Goal: Transaction & Acquisition: Purchase product/service

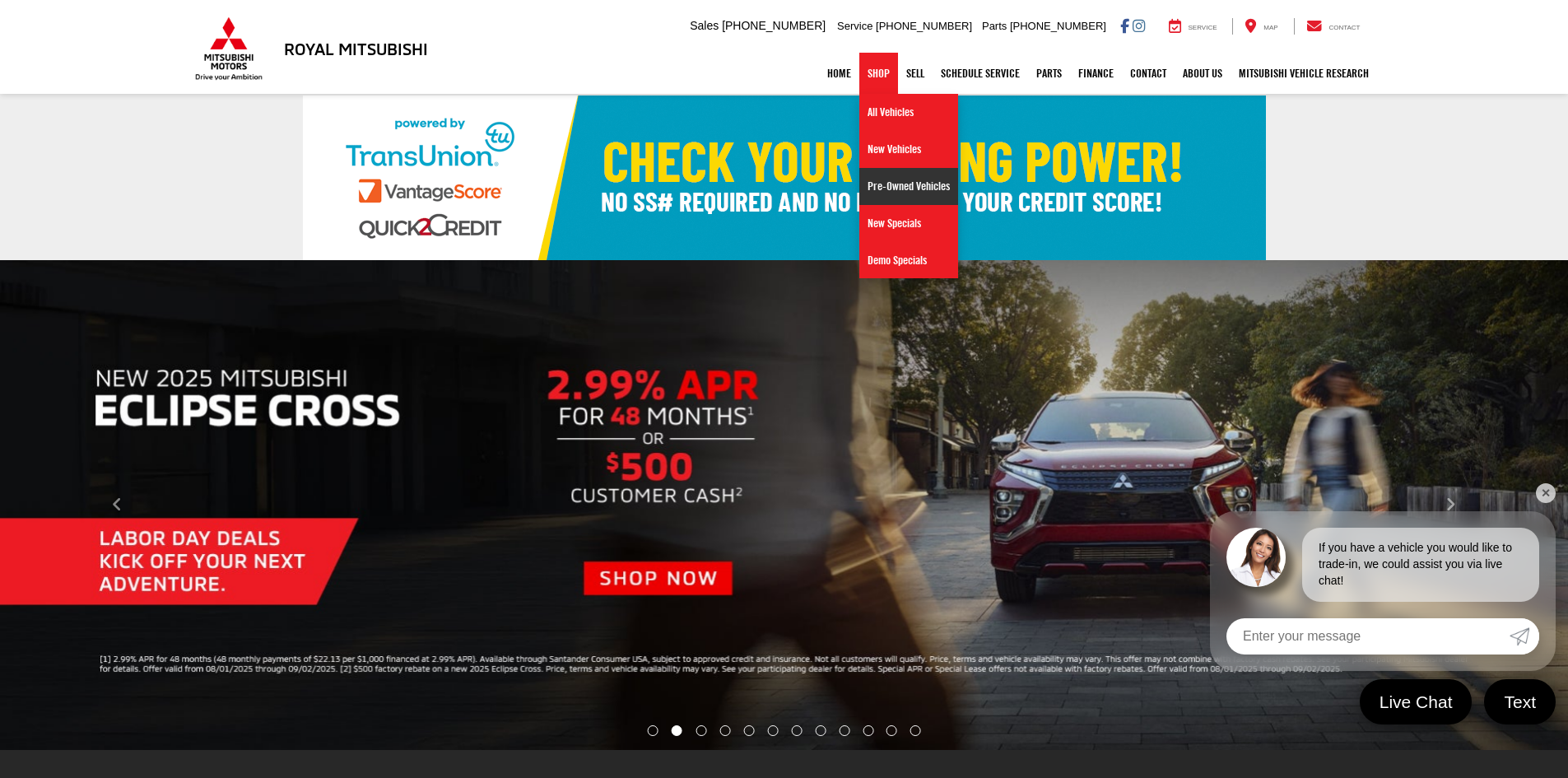
click at [905, 184] on link "Pre-Owned Vehicles" at bounding box center [909, 186] width 99 height 37
click at [866, 184] on link "Pre-Owned Vehicles" at bounding box center [909, 186] width 99 height 37
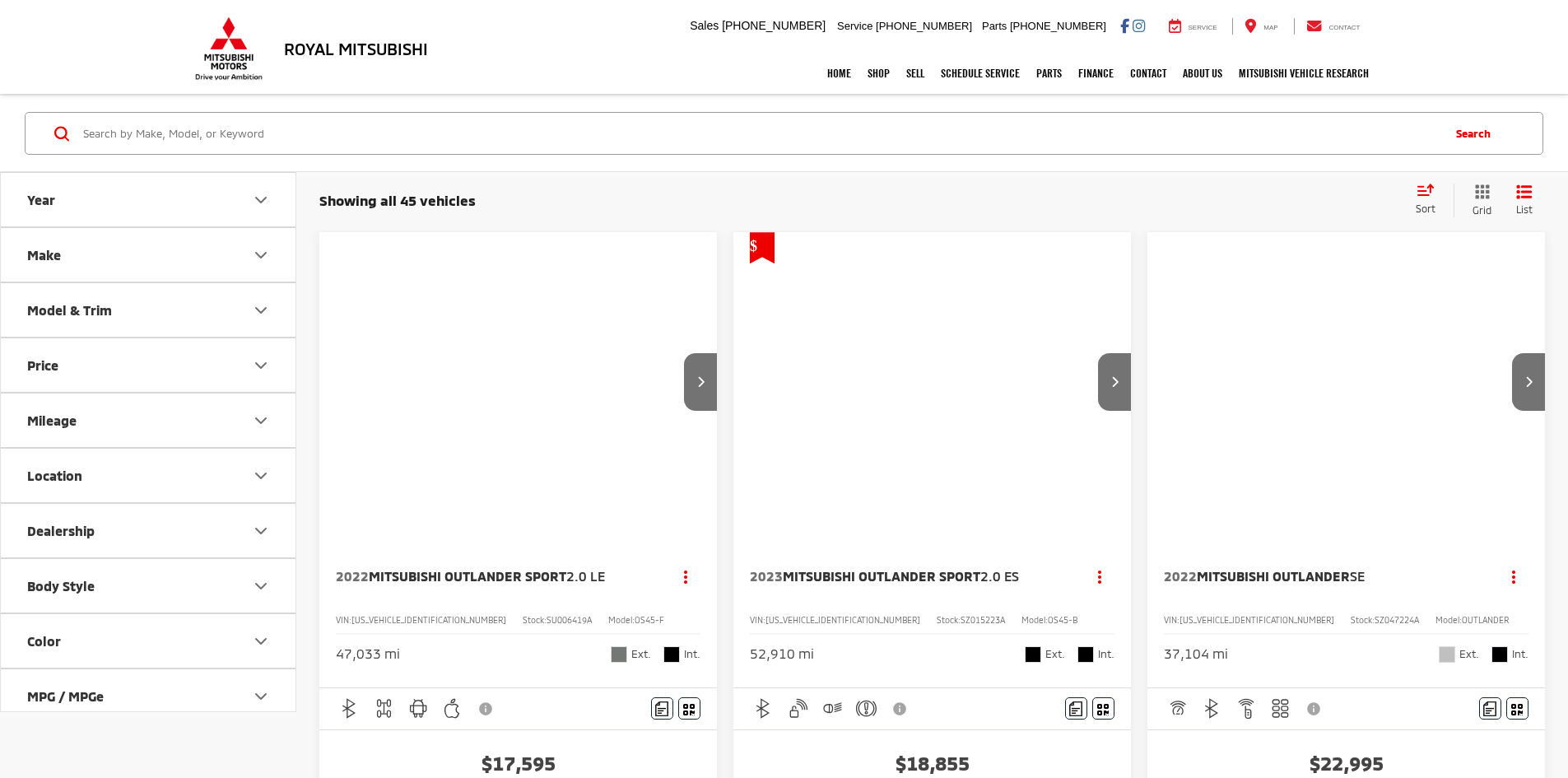
click at [265, 364] on icon "Price" at bounding box center [260, 365] width 10 height 5
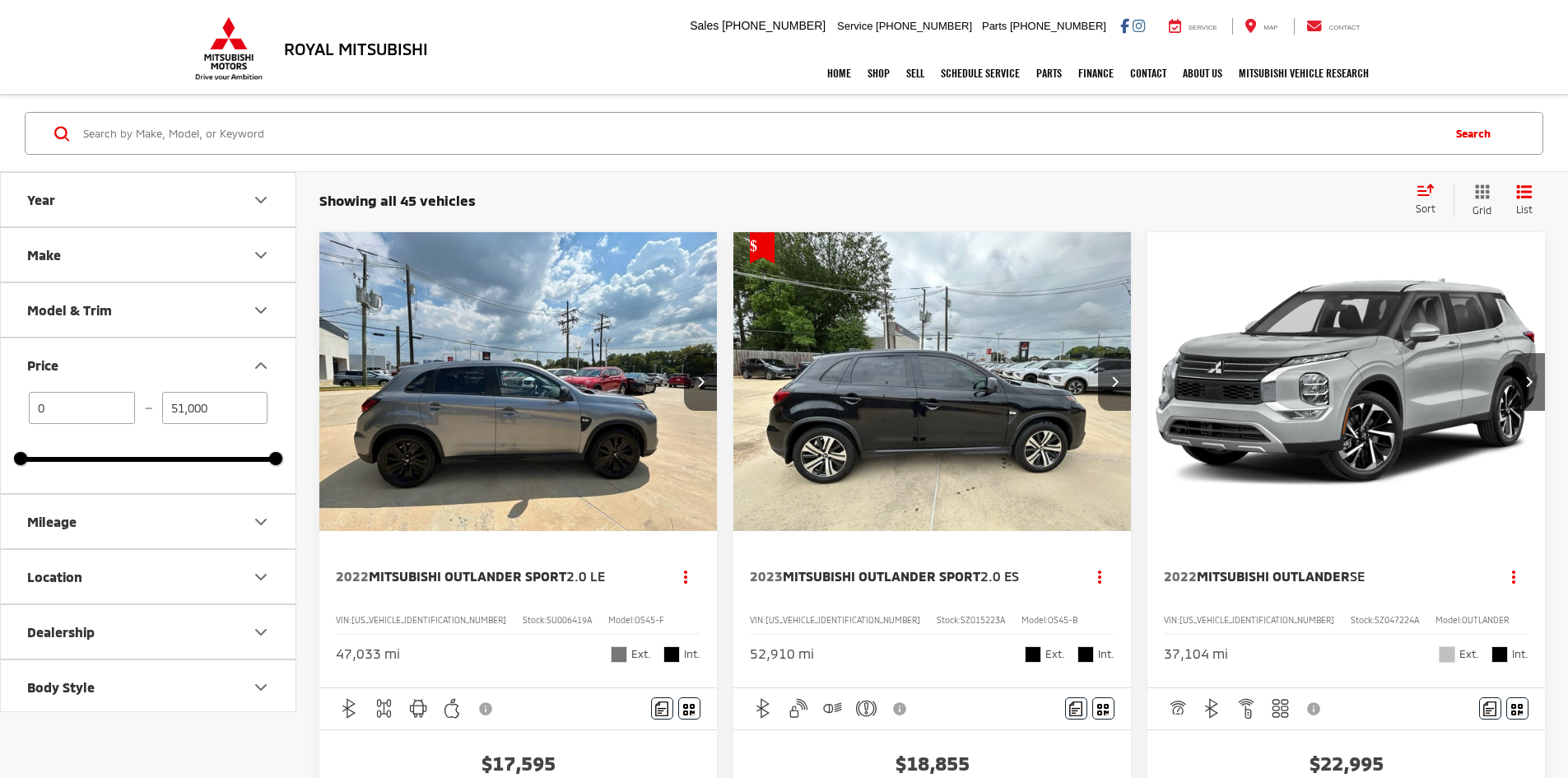
drag, startPoint x: 234, startPoint y: 417, endPoint x: 66, endPoint y: 410, distance: 168.1
click at [66, 410] on div "0 — 51,000" at bounding box center [149, 408] width 256 height 32
type input "25,000"
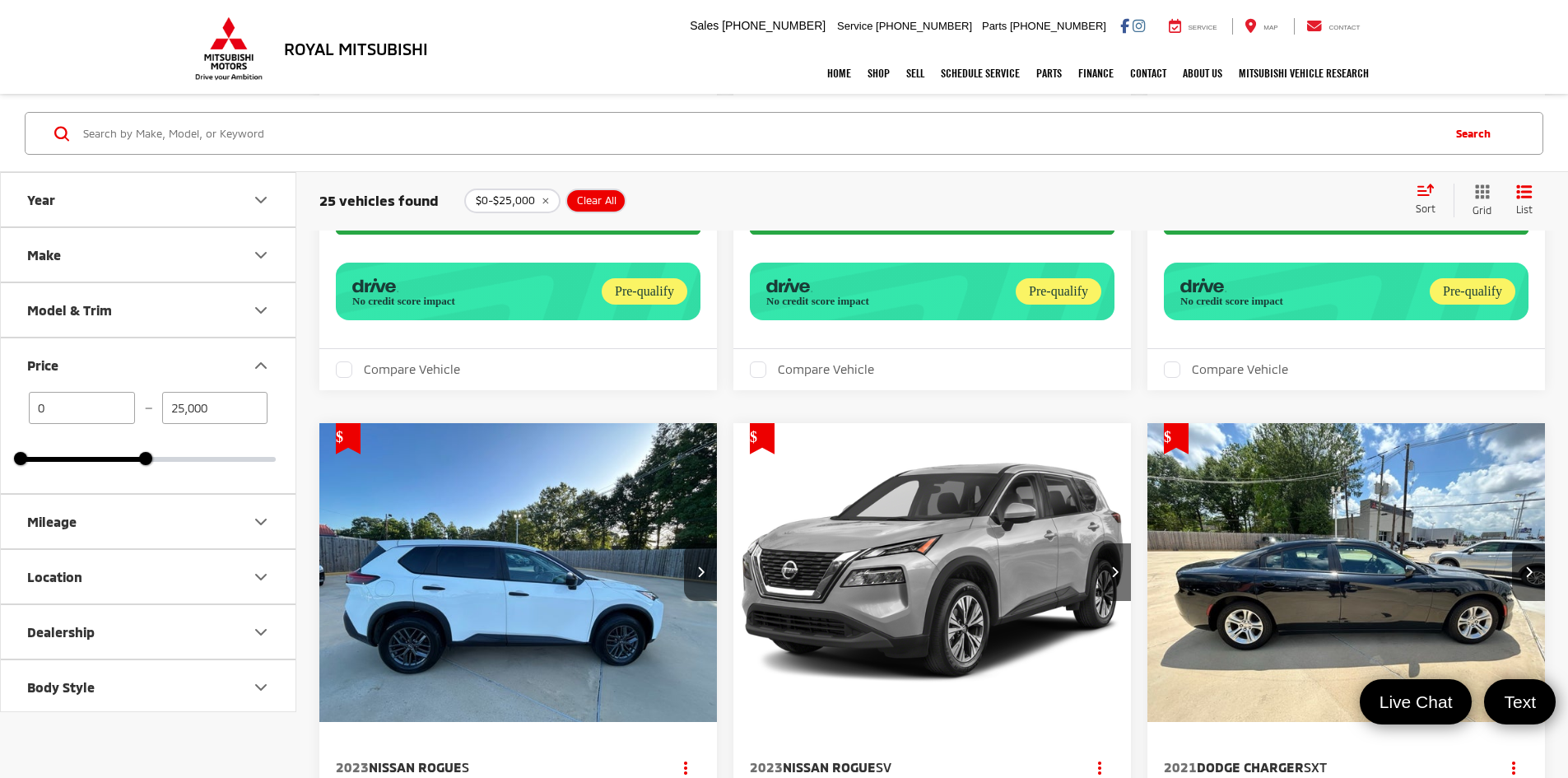
scroll to position [4772, 0]
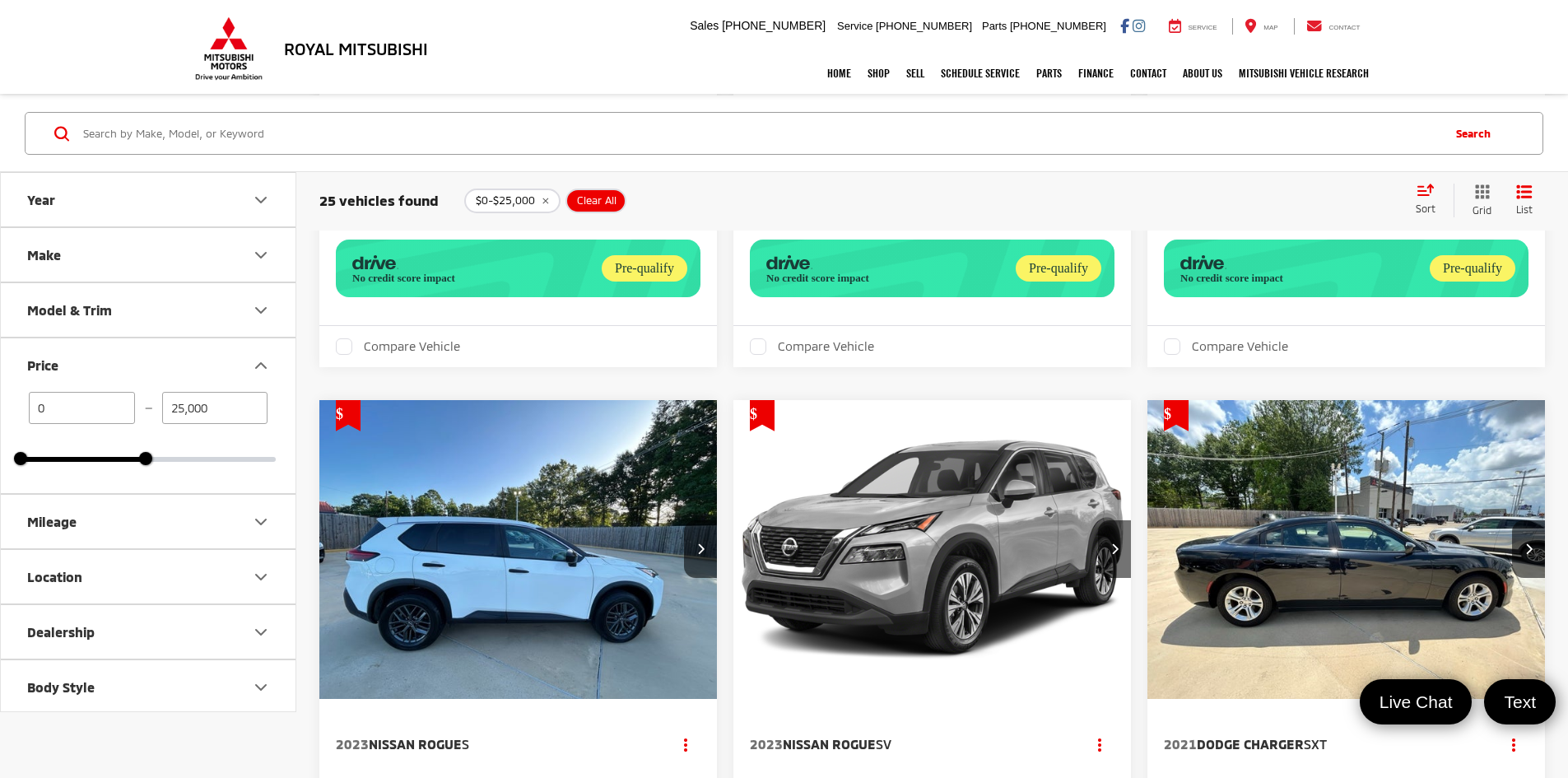
drag, startPoint x: 1362, startPoint y: 449, endPoint x: 1319, endPoint y: 500, distance: 66.7
